Goal: Task Accomplishment & Management: Complete application form

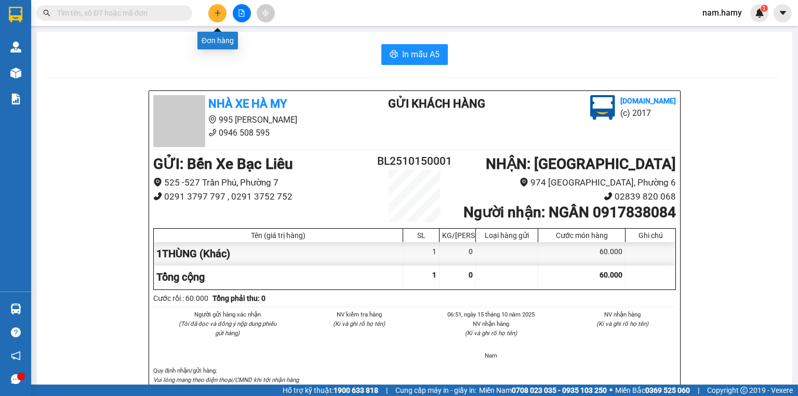
click at [219, 8] on button at bounding box center [217, 13] width 18 height 18
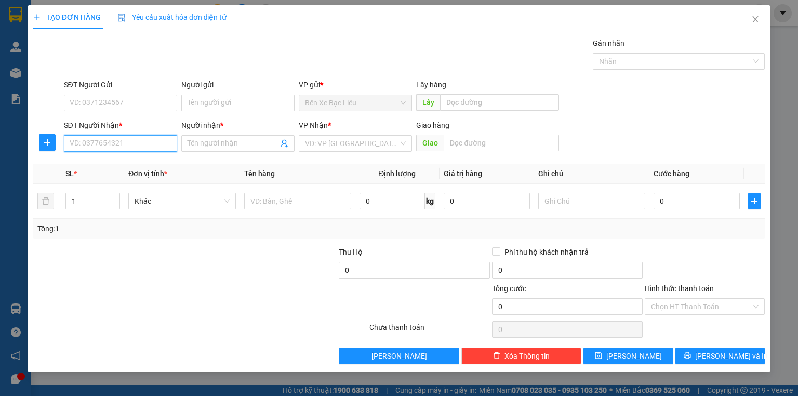
click at [142, 140] on input "SĐT Người Nhận *" at bounding box center [120, 143] width 113 height 17
click at [126, 162] on div "0812333343 - NHUNG" at bounding box center [120, 163] width 101 height 11
type input "0812333343"
type input "NHUNG"
type input "40.000"
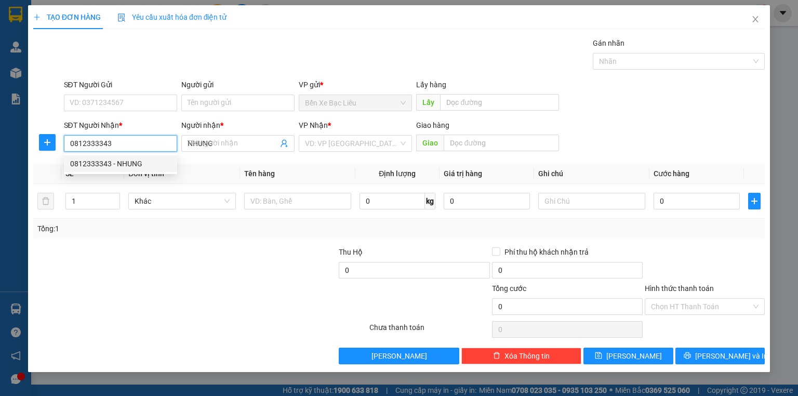
type input "40.000"
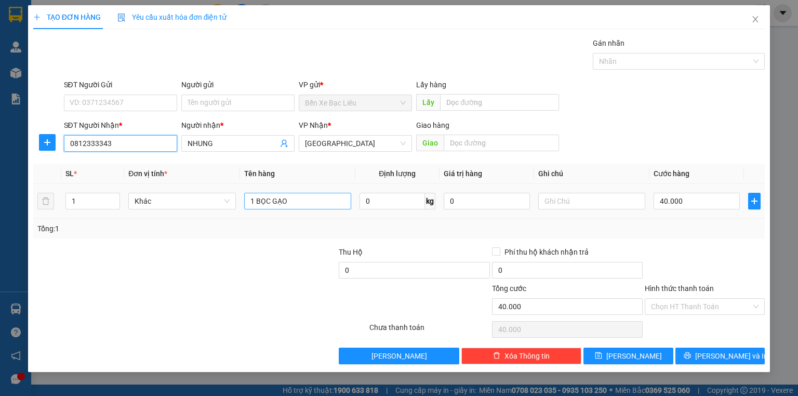
type input "0812333343"
click at [310, 206] on input "1 BỌC GẠO" at bounding box center [297, 201] width 107 height 17
type input "1 SỔ HK"
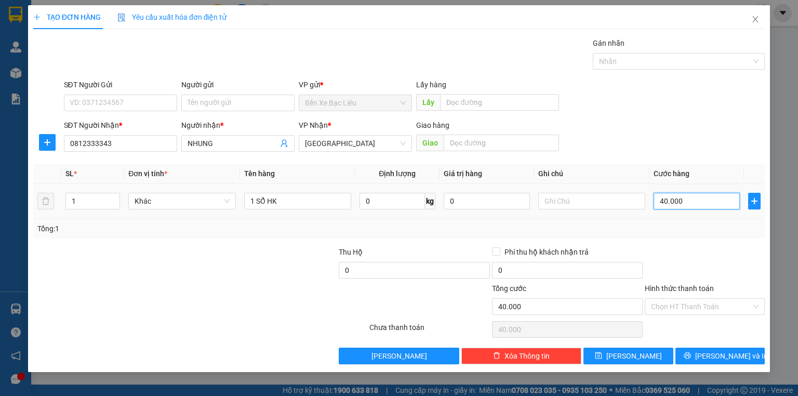
click at [685, 196] on input "40.000" at bounding box center [696, 201] width 86 height 17
type input "0"
click at [656, 203] on input "0" at bounding box center [696, 201] width 86 height 17
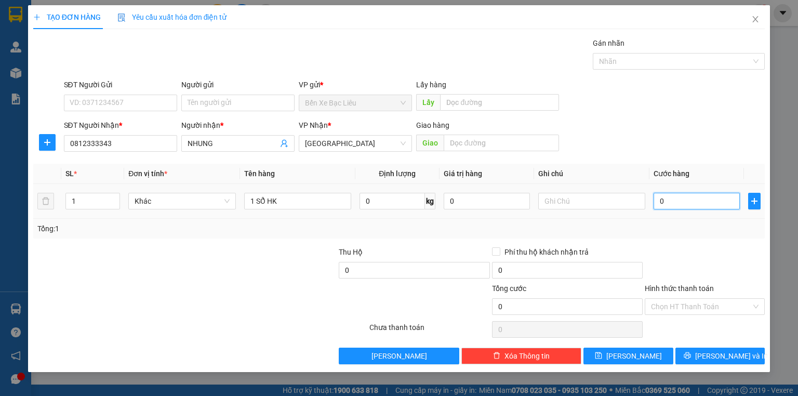
type input "30"
type input "30.000"
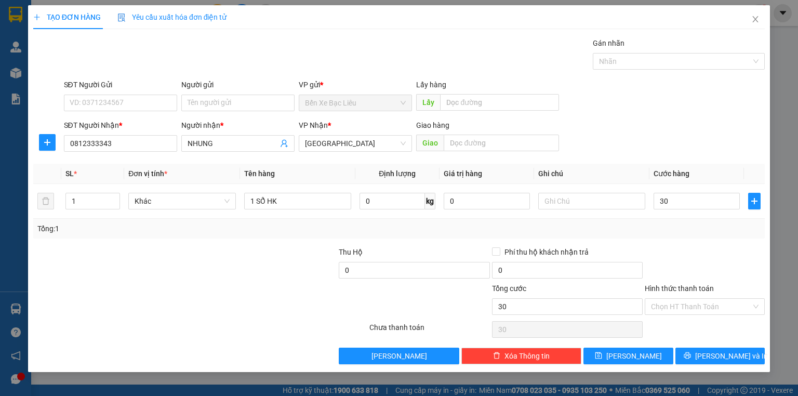
type input "30.000"
click at [452, 221] on div "Tổng: 1" at bounding box center [398, 229] width 731 height 20
click at [739, 308] on input "Hình thức thanh toán" at bounding box center [701, 307] width 100 height 16
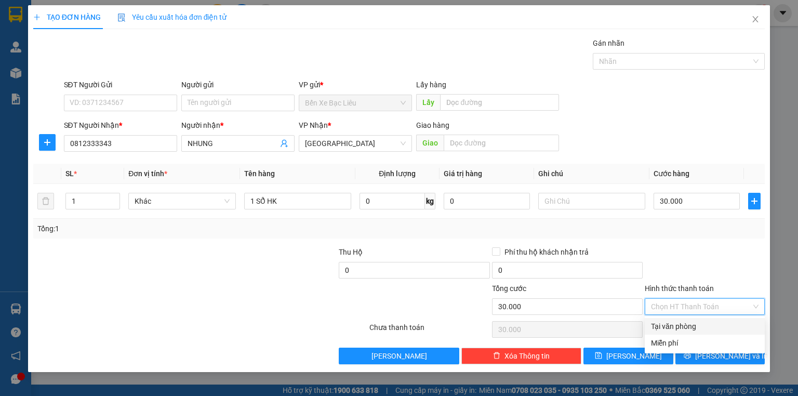
click at [738, 325] on div "Tại văn phòng" at bounding box center [704, 325] width 107 height 11
type input "0"
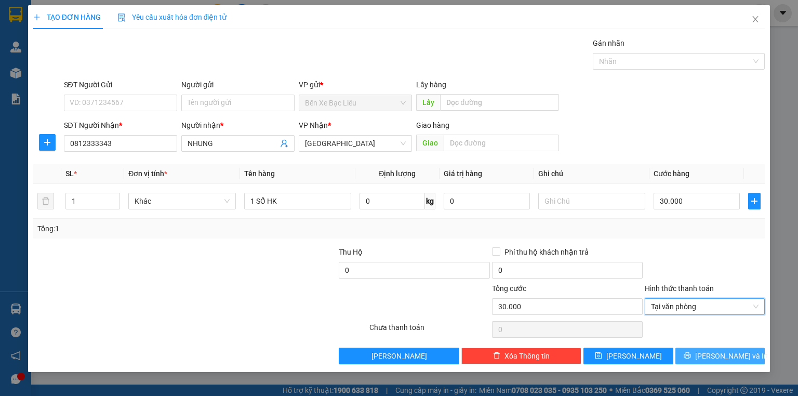
click at [738, 351] on span "[PERSON_NAME] và In" at bounding box center [731, 355] width 73 height 11
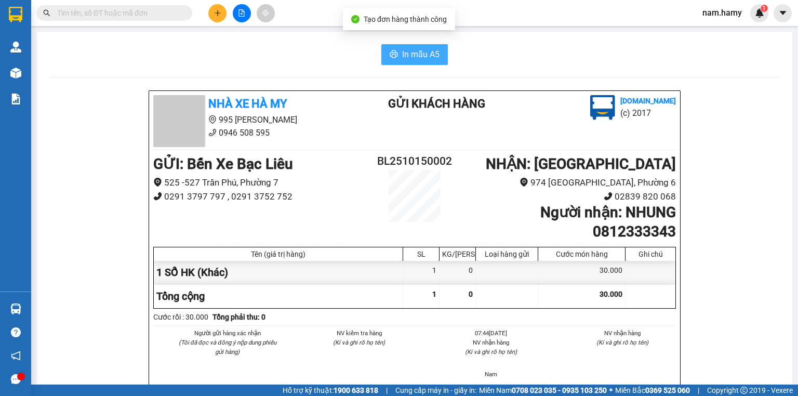
click at [416, 51] on span "In mẫu A5" at bounding box center [420, 54] width 37 height 13
click at [215, 10] on icon "plus" at bounding box center [217, 12] width 7 height 7
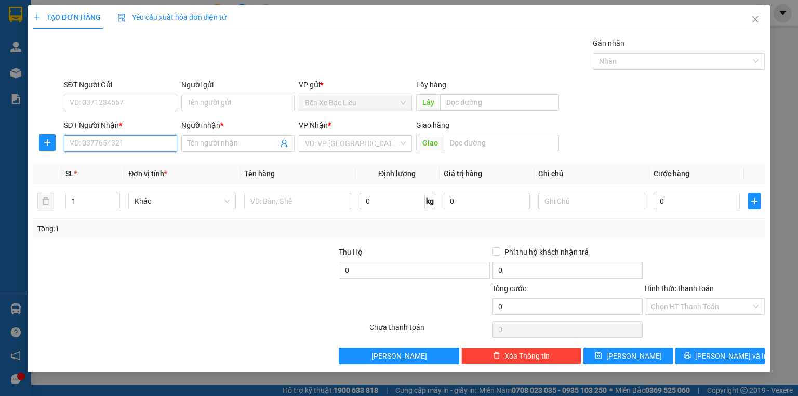
drag, startPoint x: 139, startPoint y: 141, endPoint x: 158, endPoint y: 145, distance: 19.1
click at [145, 143] on input "SĐT Người Nhận *" at bounding box center [120, 143] width 113 height 17
click at [134, 161] on div "0788468788 - [PERSON_NAME]" at bounding box center [121, 163] width 102 height 11
type input "0788468788"
type input "THANH"
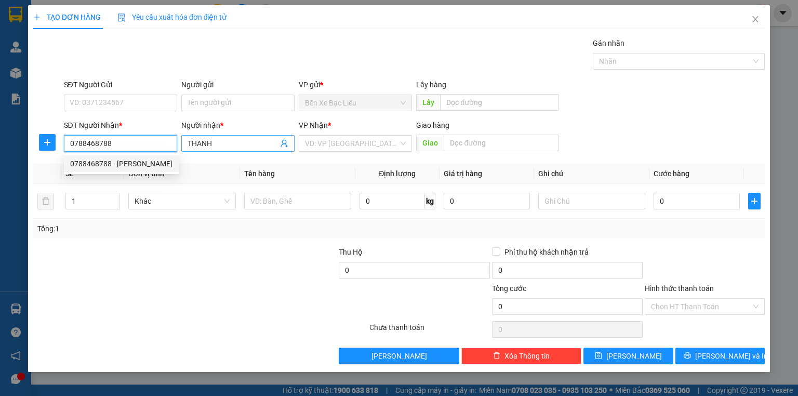
type input "60.000"
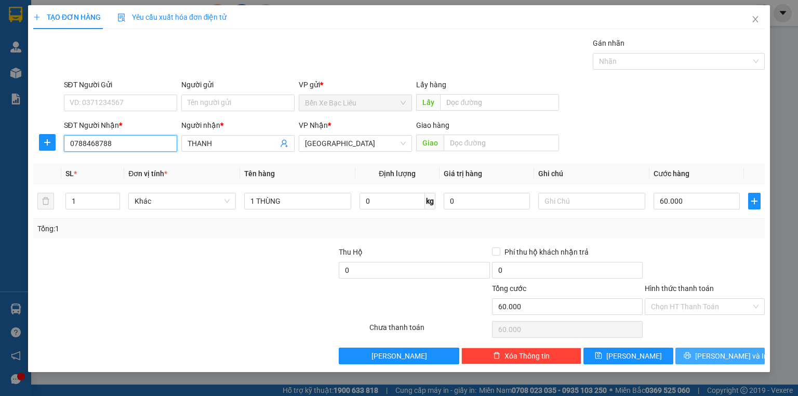
type input "0788468788"
drag, startPoint x: 731, startPoint y: 350, endPoint x: 722, endPoint y: 336, distance: 16.8
click at [731, 350] on span "[PERSON_NAME] và In" at bounding box center [731, 355] width 73 height 11
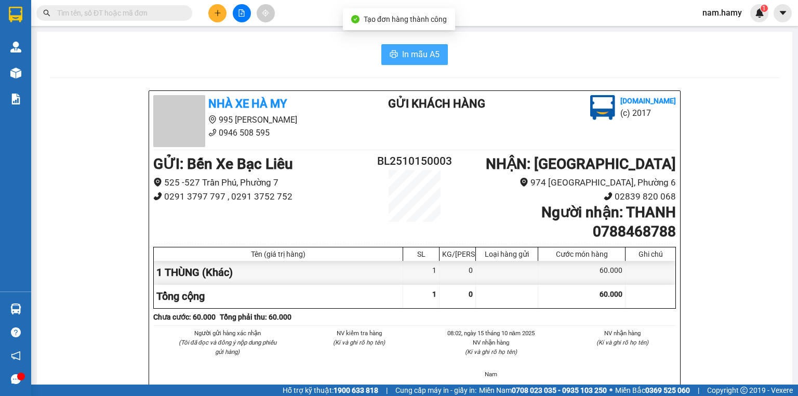
click at [393, 52] on icon "printer" at bounding box center [393, 54] width 8 height 8
